Goal: Find specific page/section: Find specific page/section

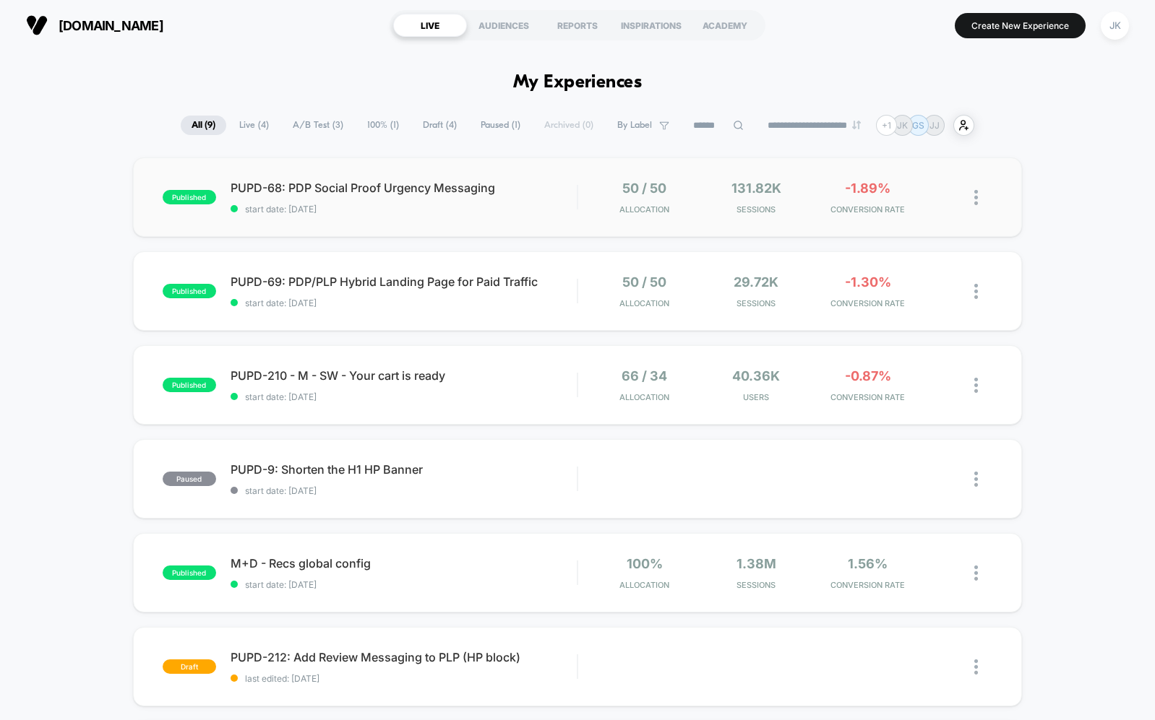
click at [465, 217] on div "published PUPD-68: PDP Social Proof Urgency Messaging start date: [DATE] 50 / 5…" at bounding box center [577, 197] width 889 height 79
